Goal: Information Seeking & Learning: Learn about a topic

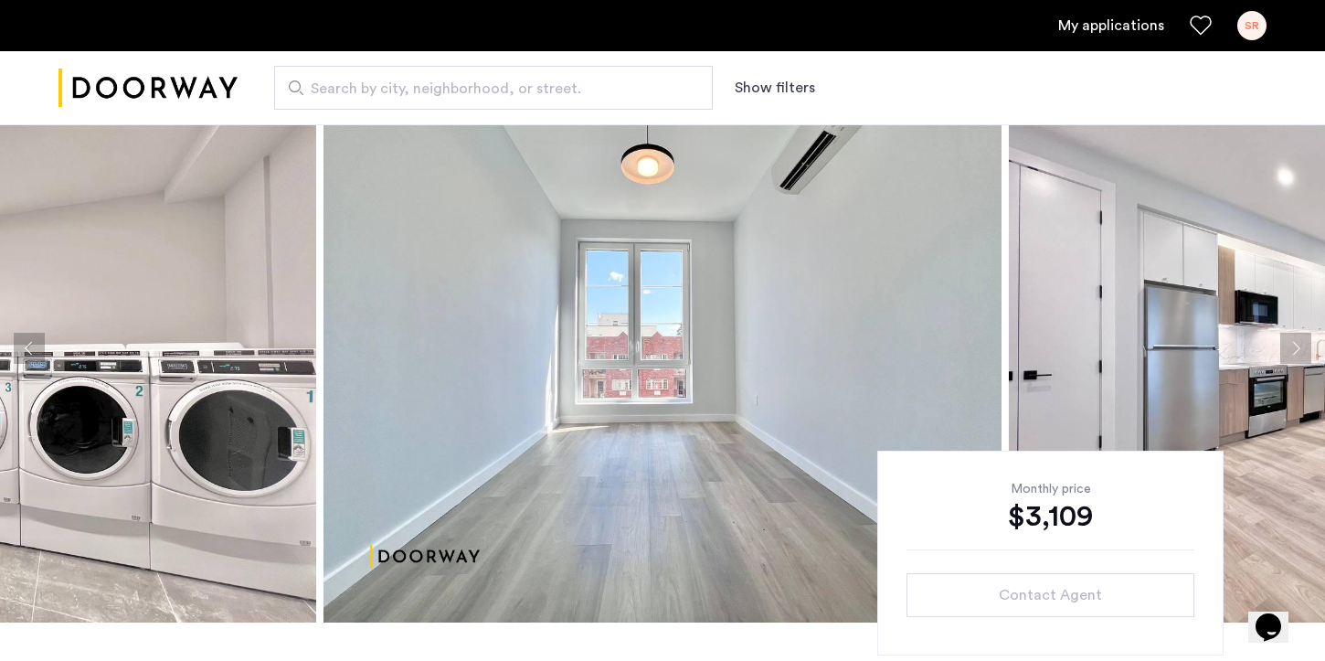
scroll to position [40, 0]
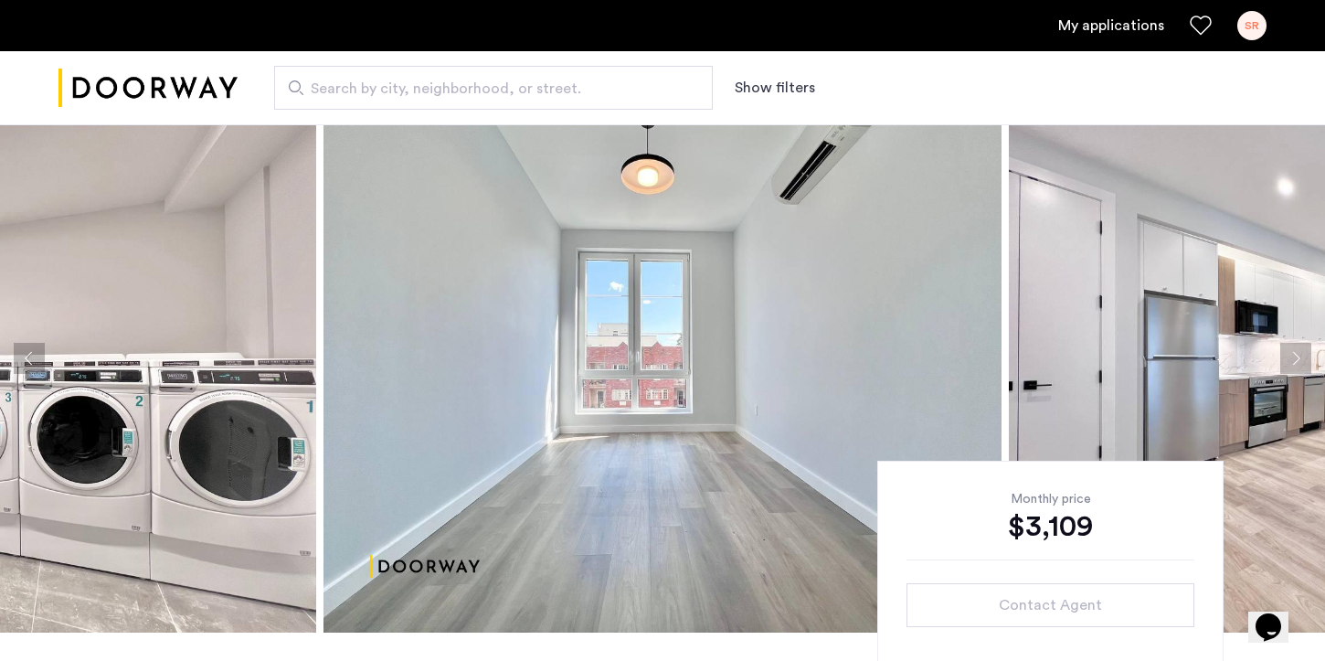
click at [1299, 359] on button "Next apartment" at bounding box center [1295, 358] width 31 height 31
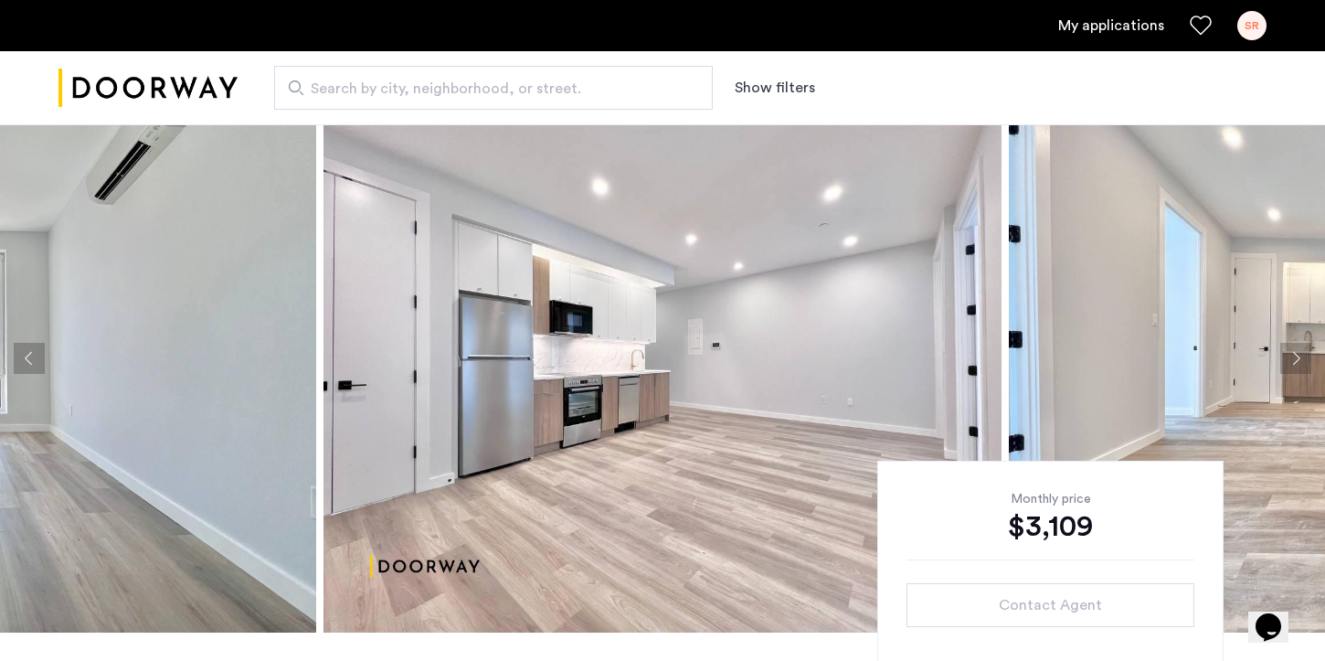
click at [1296, 354] on button "Next apartment" at bounding box center [1295, 358] width 31 height 31
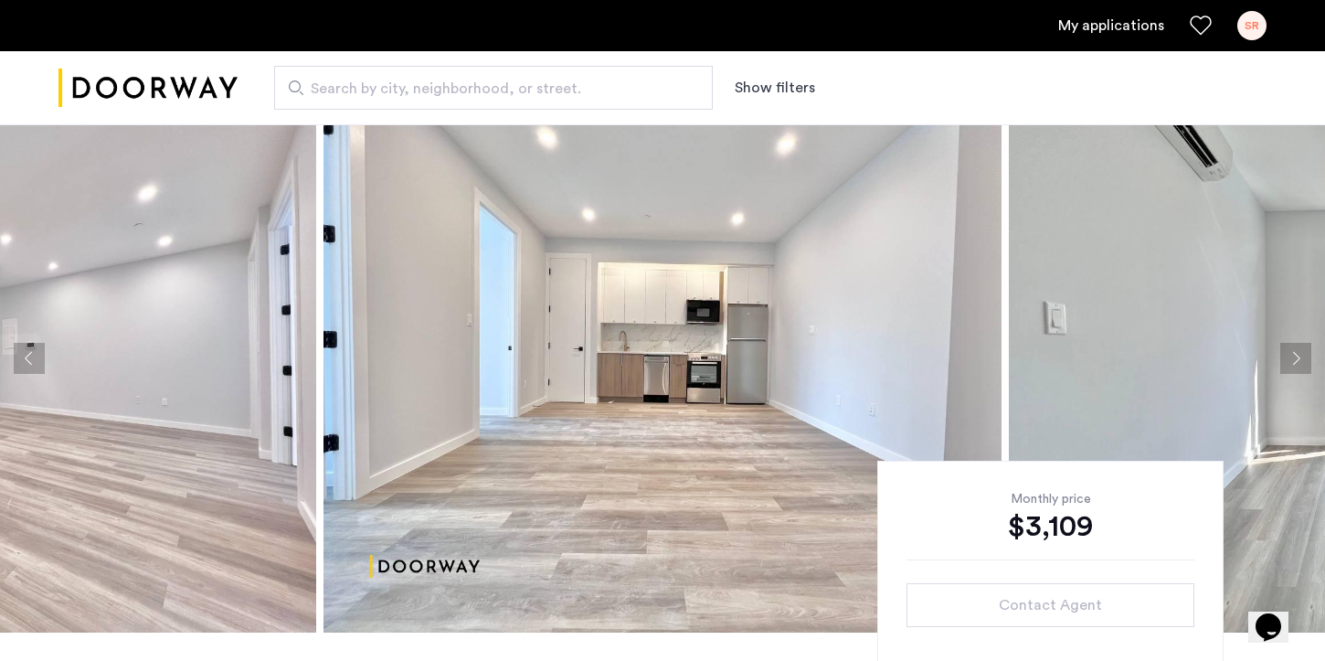
click at [1296, 354] on button "Next apartment" at bounding box center [1295, 358] width 31 height 31
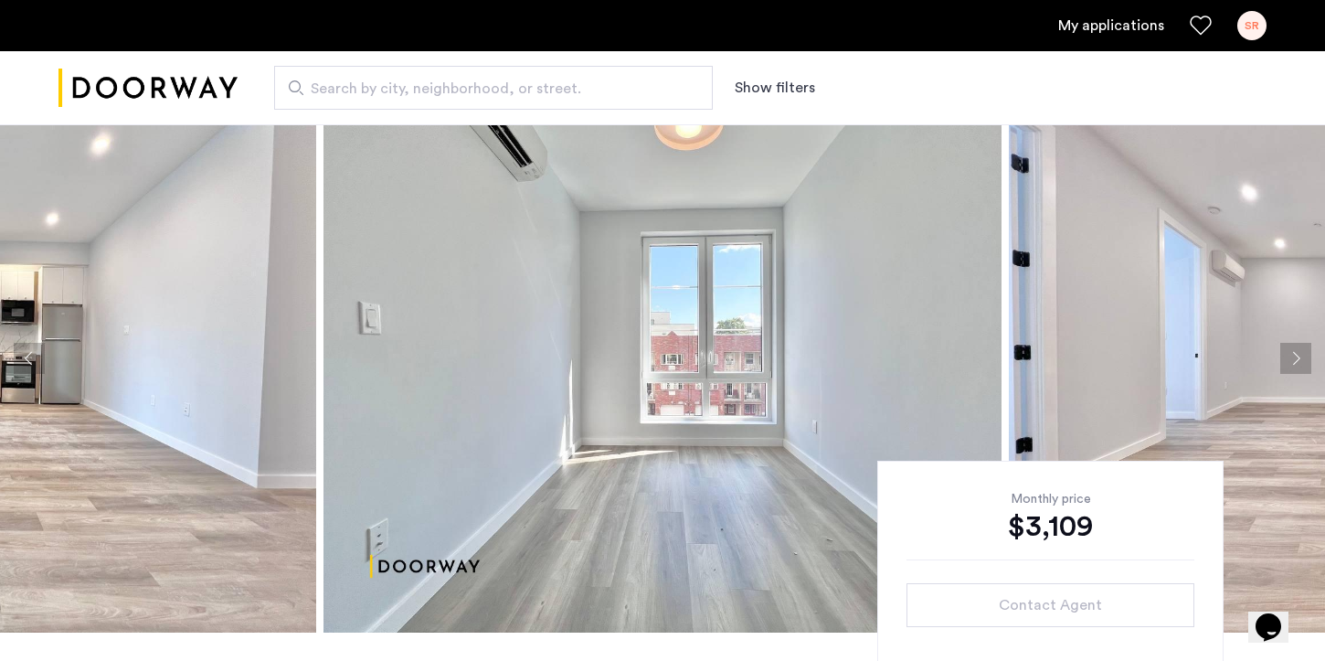
click at [1295, 354] on button "Next apartment" at bounding box center [1295, 358] width 31 height 31
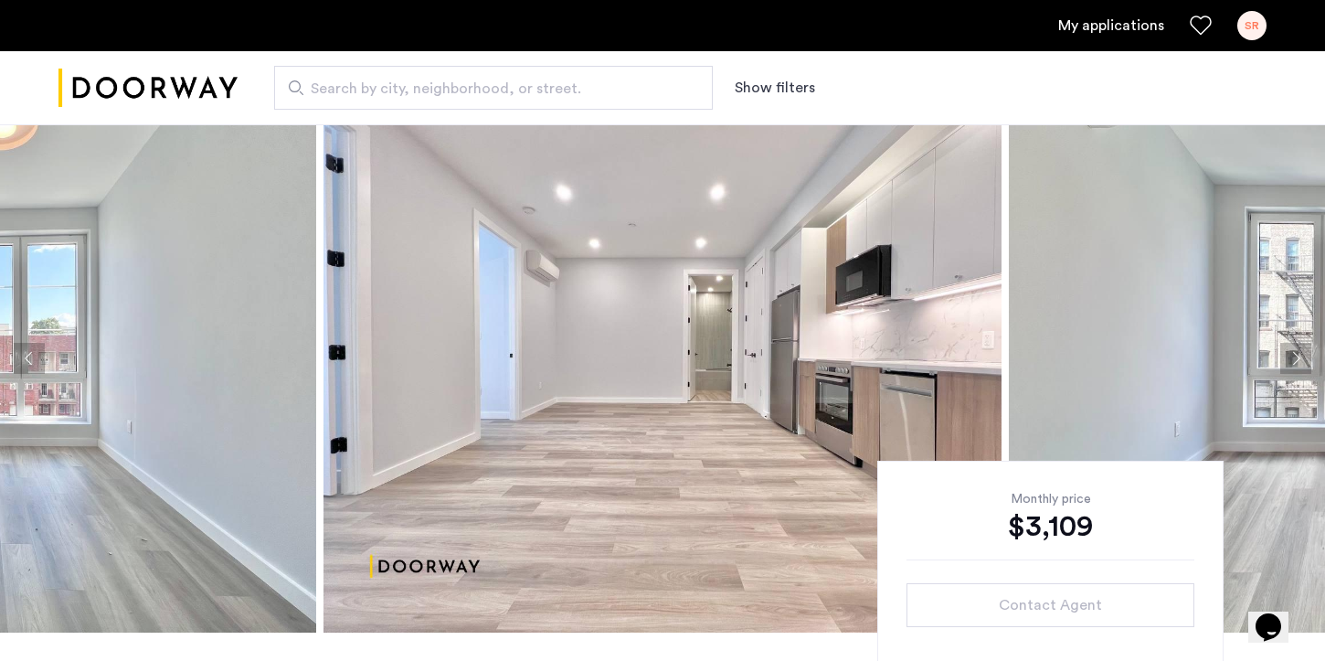
click at [1295, 354] on button "Next apartment" at bounding box center [1295, 358] width 31 height 31
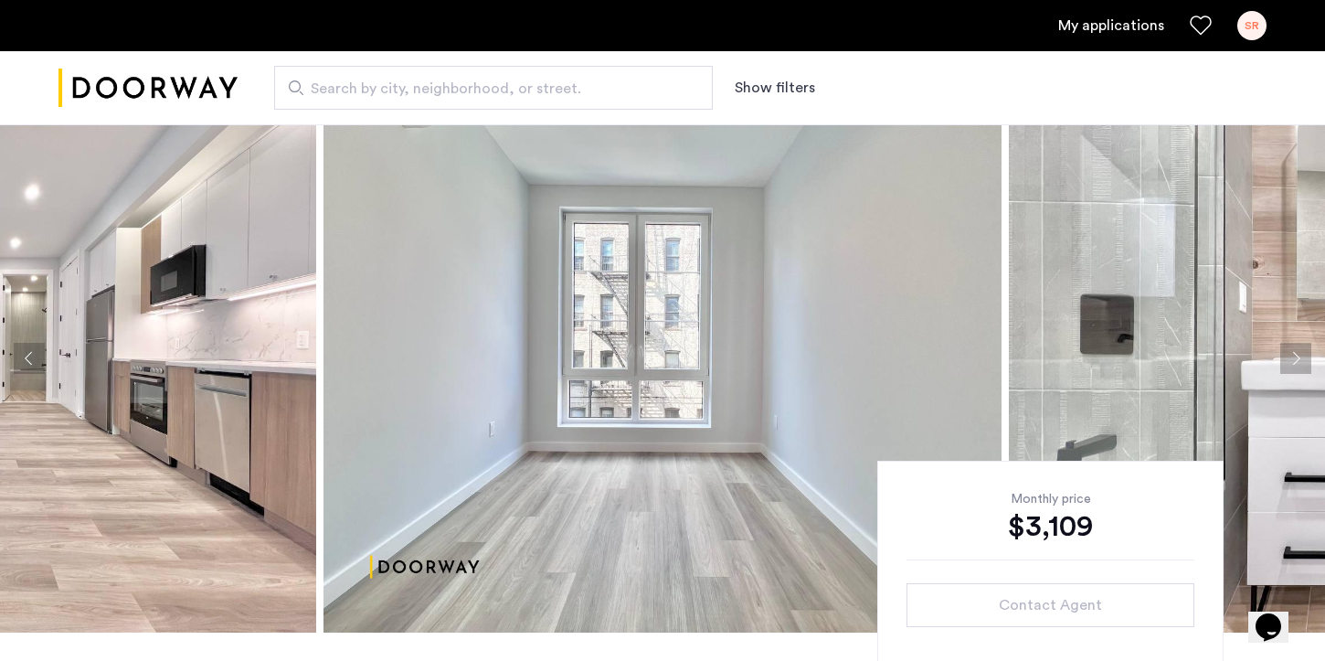
click at [1295, 354] on button "Next apartment" at bounding box center [1295, 358] width 31 height 31
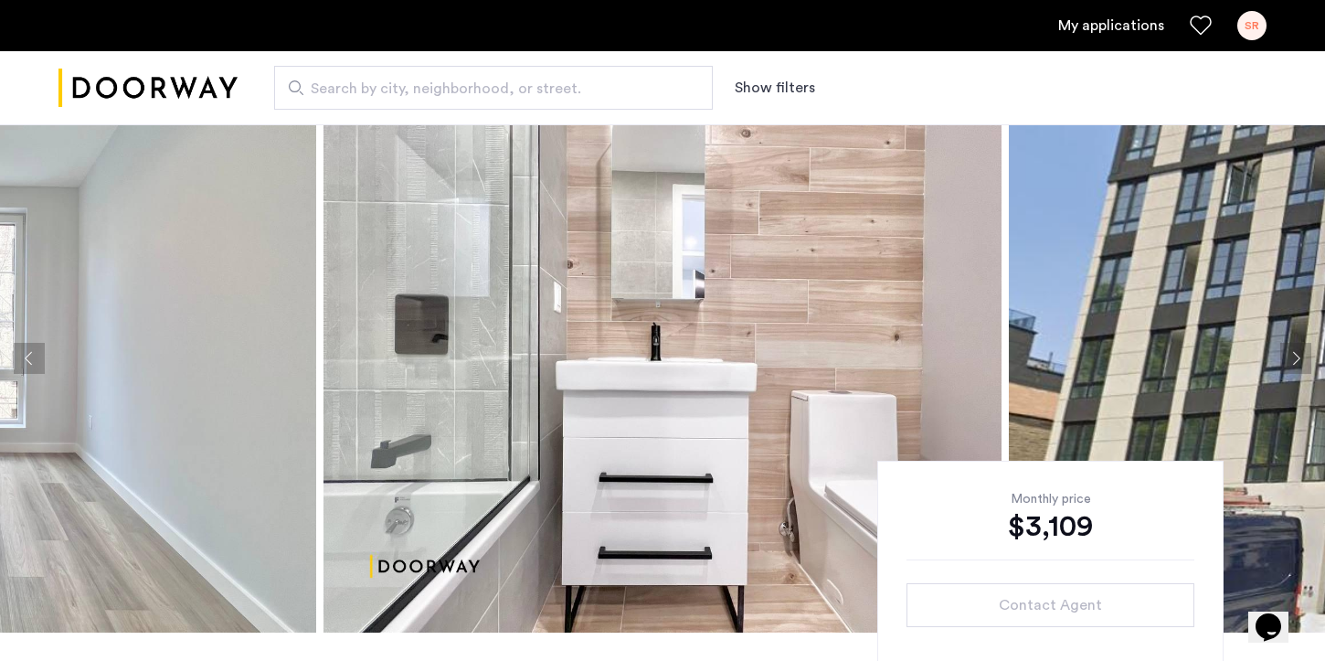
click at [1295, 354] on button "Next apartment" at bounding box center [1295, 358] width 31 height 31
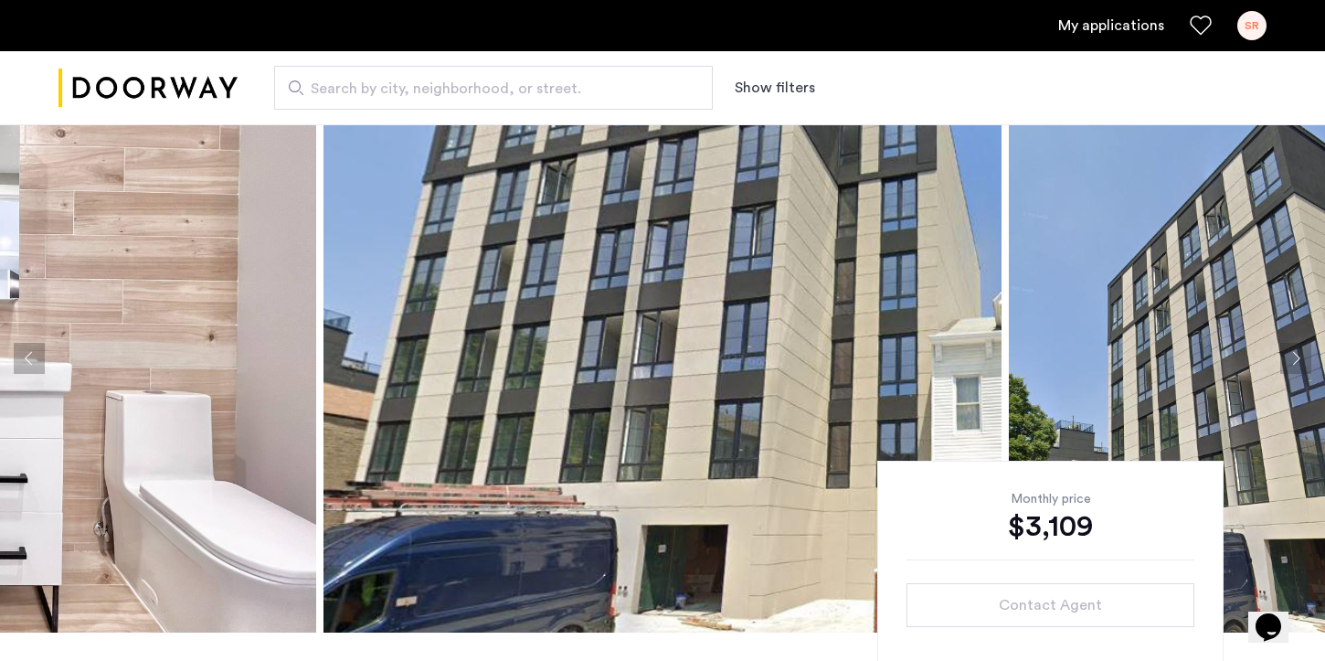
click at [1295, 354] on button "Next apartment" at bounding box center [1295, 358] width 31 height 31
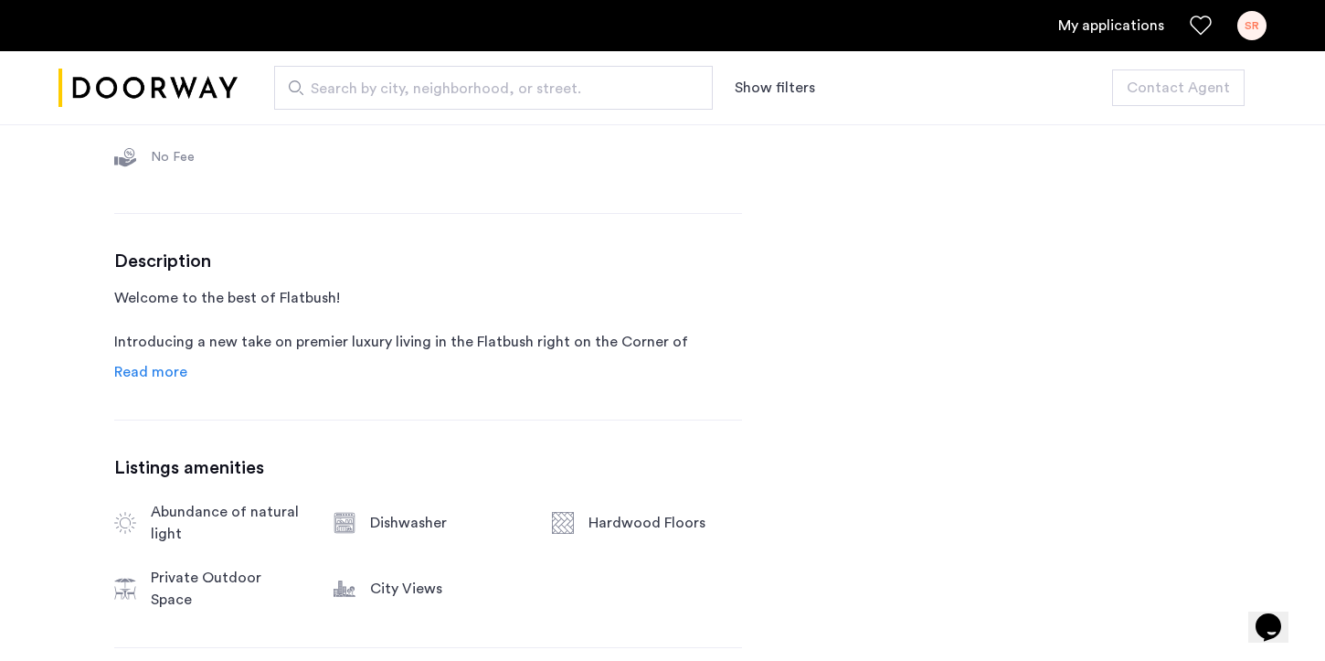
scroll to position [820, 0]
